Goal: Find specific page/section: Find specific page/section

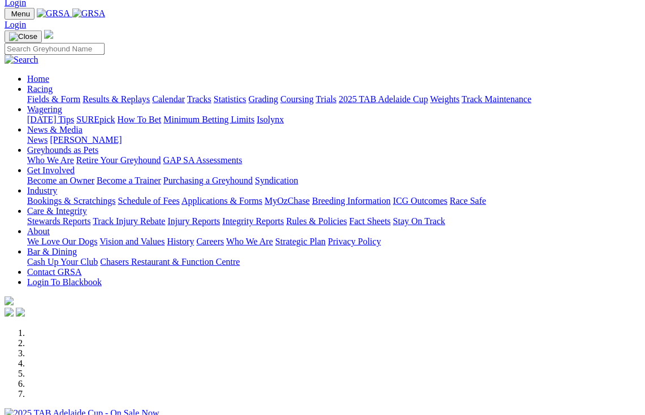
scroll to position [28, 0]
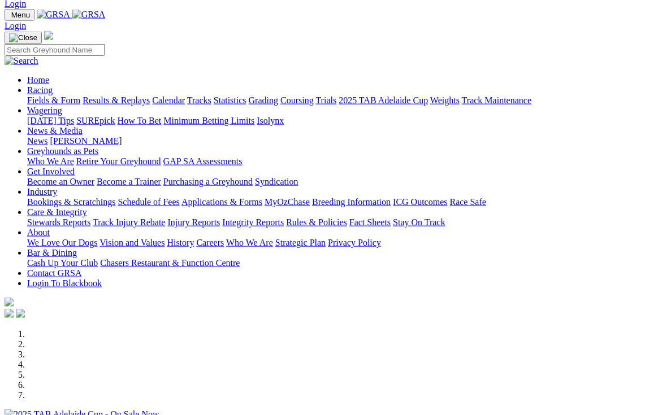
click at [53, 85] on link "Racing" at bounding box center [39, 90] width 25 height 10
click at [62, 106] on link "Wagering" at bounding box center [44, 111] width 35 height 10
click at [57, 188] on link "Industry" at bounding box center [42, 193] width 30 height 10
click at [87, 208] on link "Care & Integrity" at bounding box center [57, 213] width 60 height 10
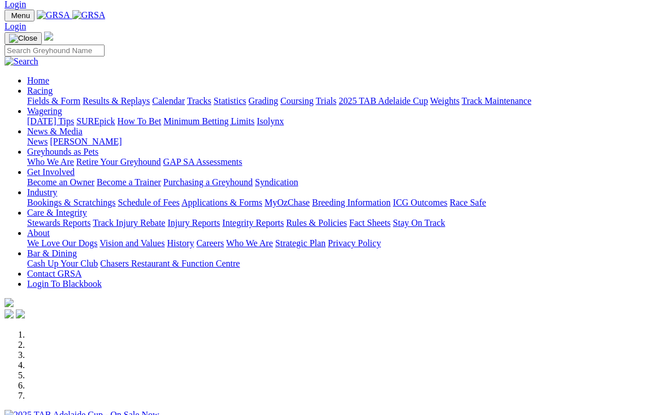
click at [53, 86] on link "Racing" at bounding box center [39, 91] width 25 height 10
click at [246, 96] on link "Statistics" at bounding box center [230, 101] width 33 height 10
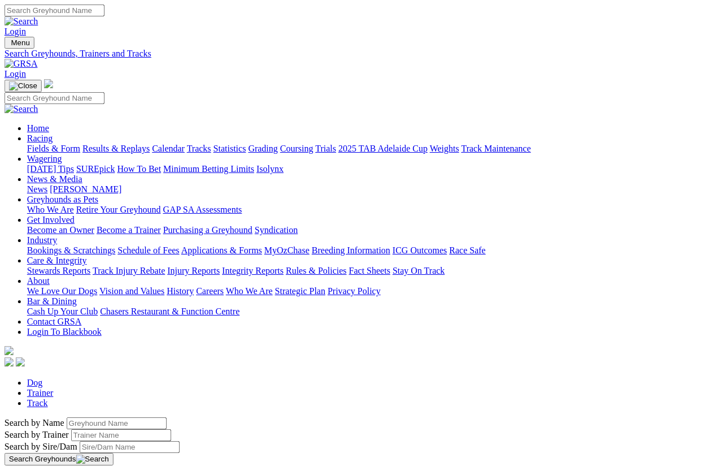
scroll to position [0, 180]
click at [460, 144] on link "Weights" at bounding box center [444, 149] width 29 height 10
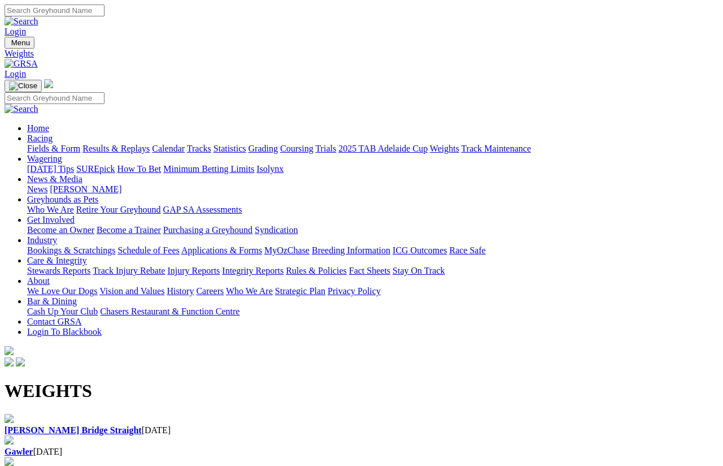
scroll to position [8, 0]
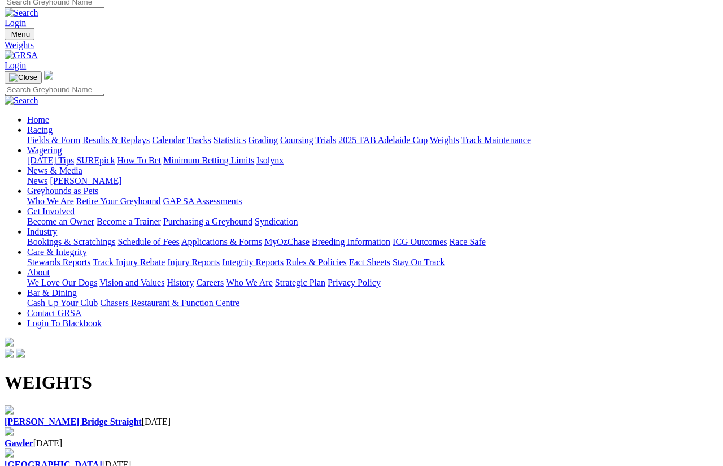
click at [108, 417] on b "[PERSON_NAME] Bridge Straight" at bounding box center [73, 422] width 137 height 10
